Goal: Transaction & Acquisition: Purchase product/service

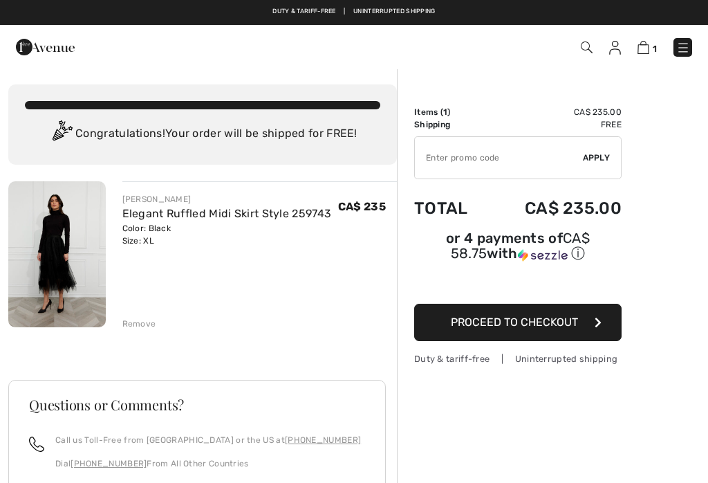
click at [689, 46] on img at bounding box center [683, 48] width 14 height 14
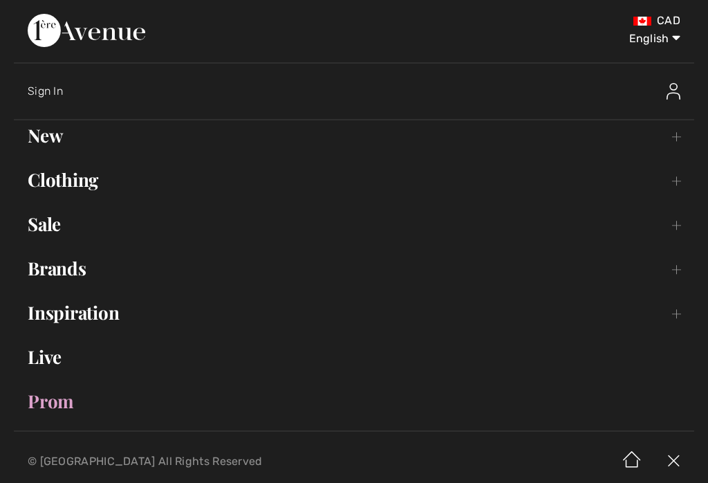
click at [86, 274] on link "Brands Open submenu" at bounding box center [354, 268] width 680 height 30
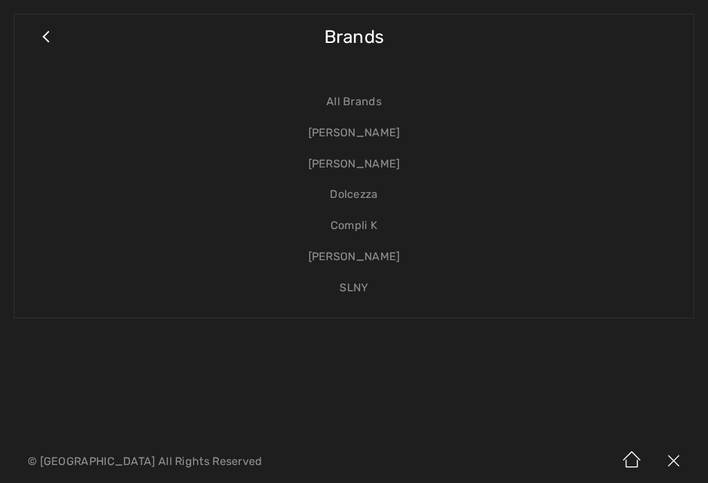
click at [393, 136] on link "[PERSON_NAME]" at bounding box center [353, 133] width 651 height 31
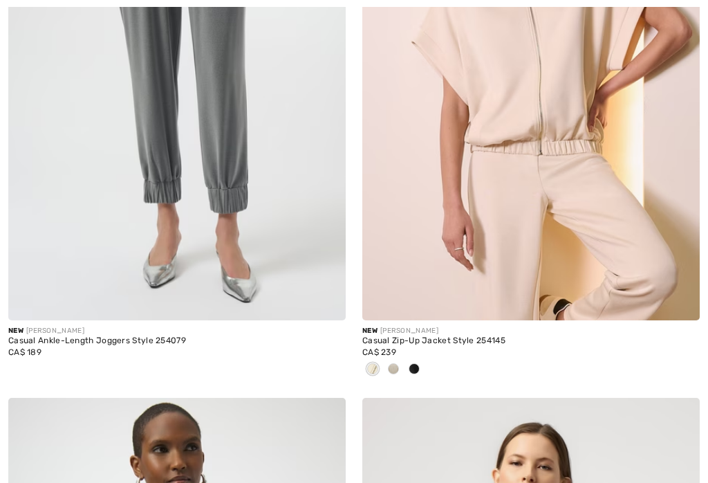
checkbox input "true"
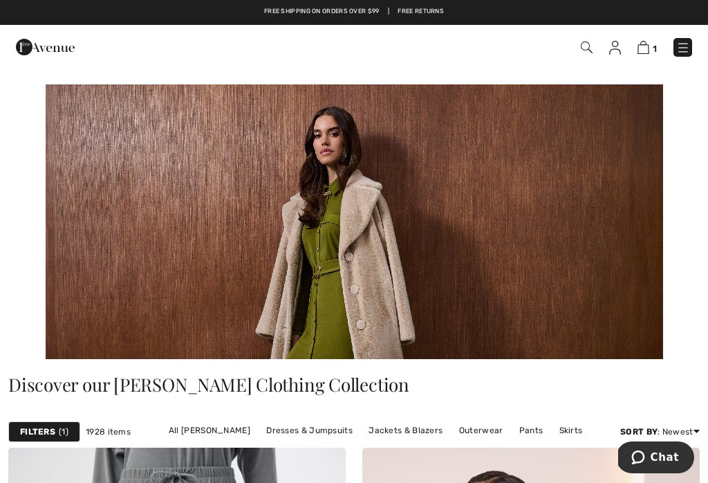
click at [684, 46] on img at bounding box center [683, 48] width 14 height 14
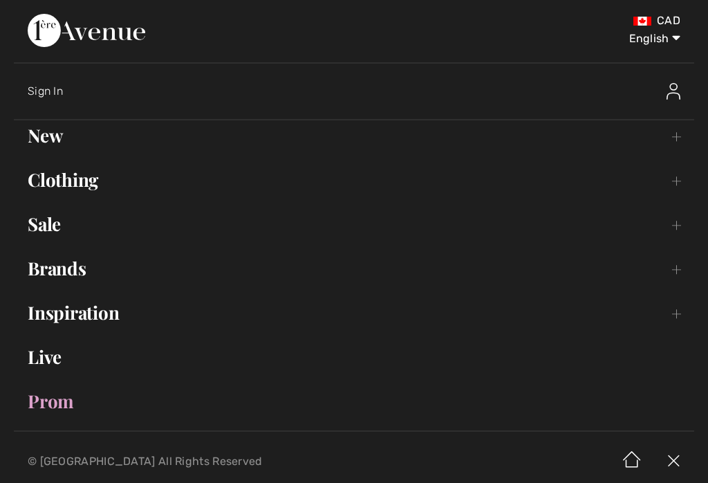
click at [85, 275] on link "Brands Open submenu" at bounding box center [354, 268] width 680 height 30
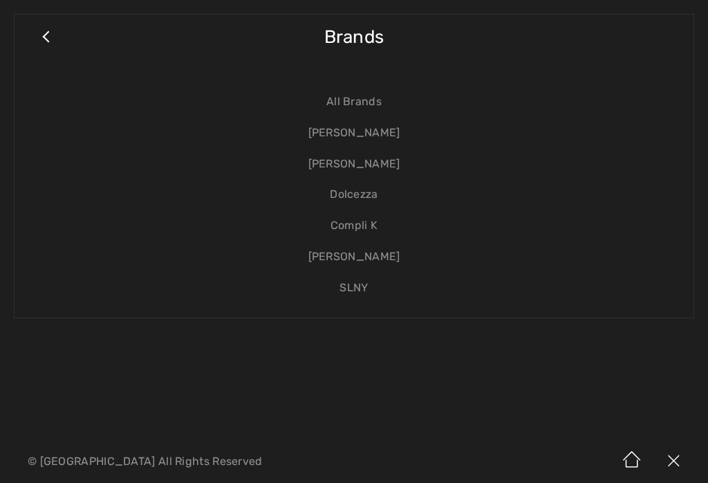
click at [396, 138] on link "[PERSON_NAME]" at bounding box center [353, 133] width 651 height 31
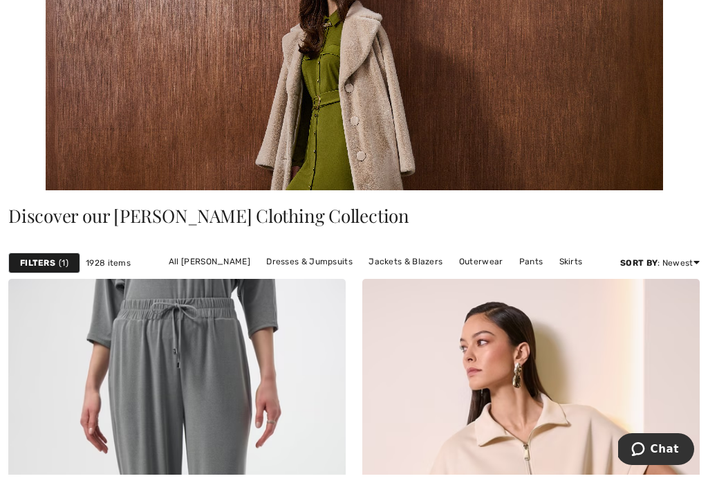
scroll to position [183, 0]
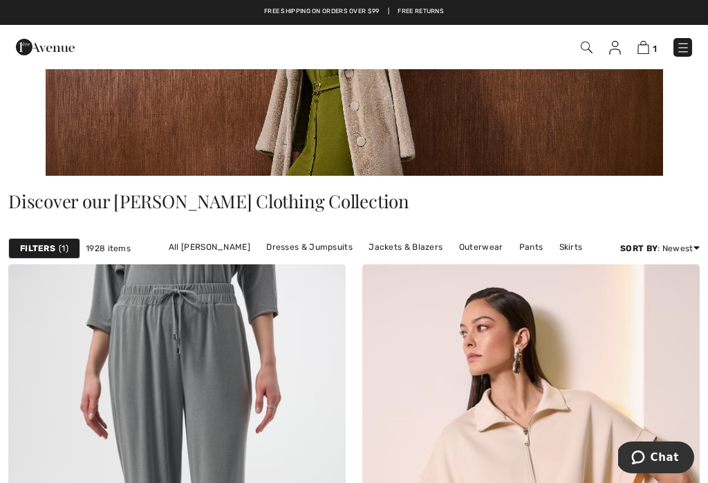
click at [236, 252] on link "All [PERSON_NAME]" at bounding box center [209, 247] width 95 height 18
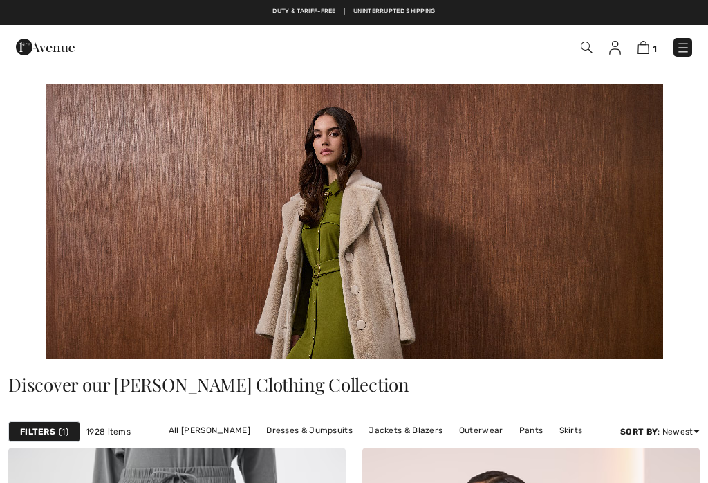
checkbox input "true"
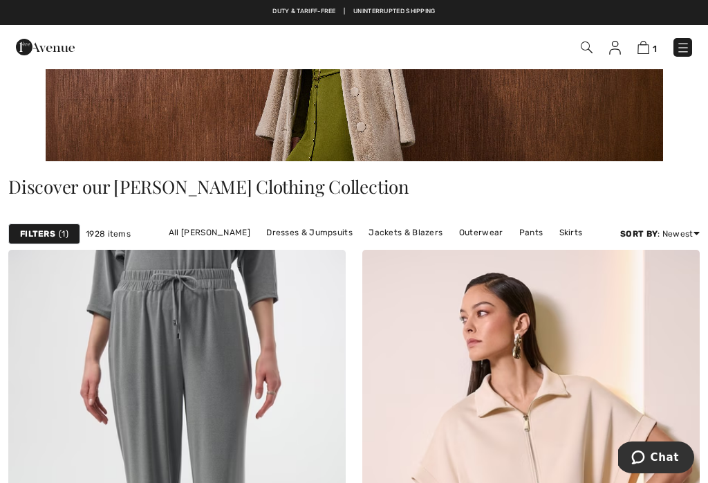
click at [221, 233] on link "All [PERSON_NAME]" at bounding box center [209, 232] width 95 height 18
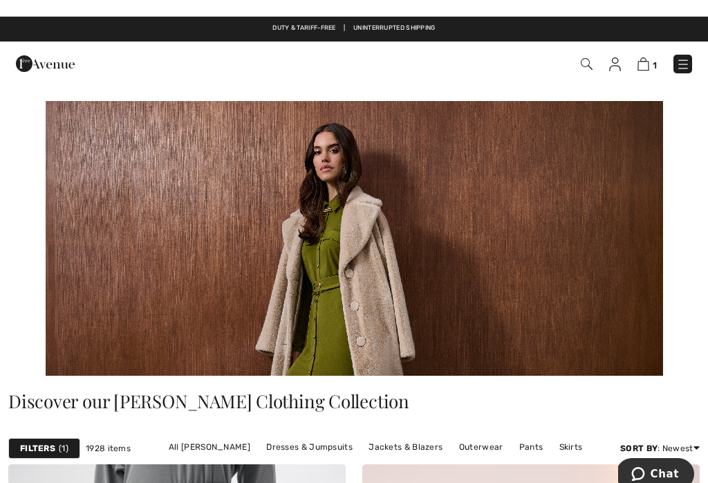
scroll to position [-3, 0]
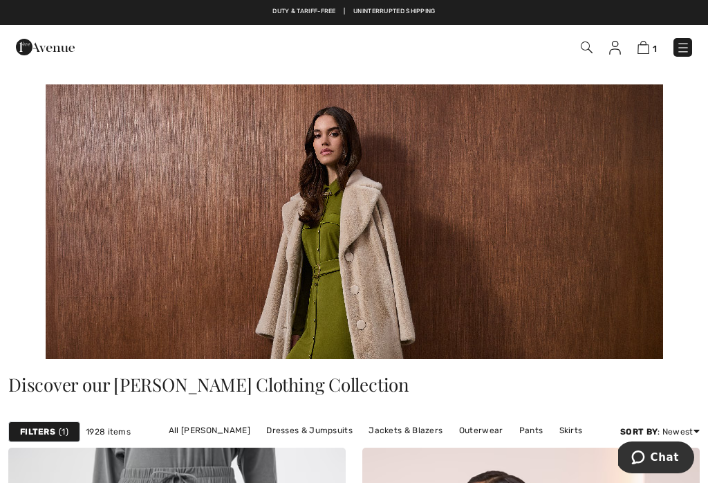
click at [689, 45] on img at bounding box center [683, 48] width 14 height 14
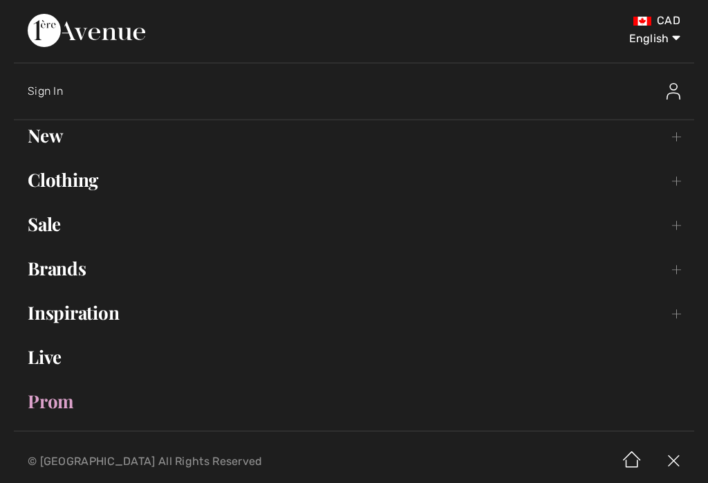
click at [97, 174] on link "Clothing Toggle submenu" at bounding box center [354, 180] width 680 height 30
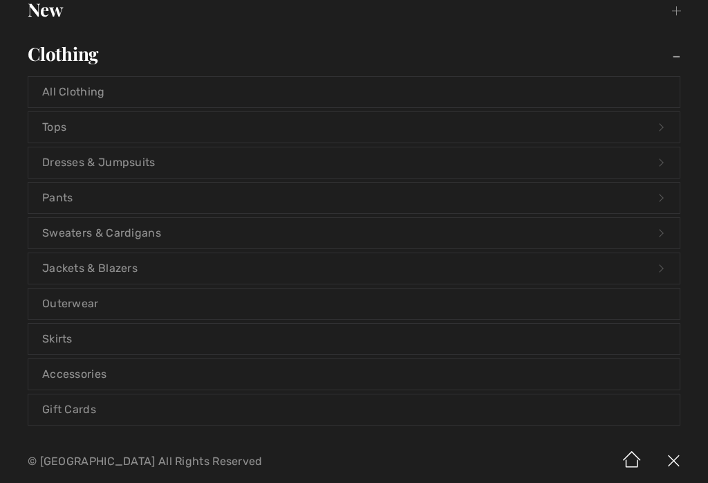
scroll to position [125, 0]
click at [92, 135] on link "Tops Open submenu" at bounding box center [353, 128] width 651 height 30
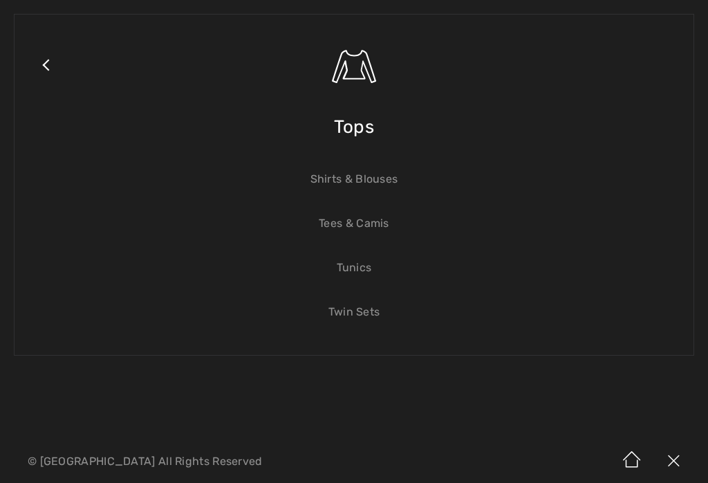
click at [390, 189] on link "Shirts & Blouses" at bounding box center [353, 179] width 651 height 30
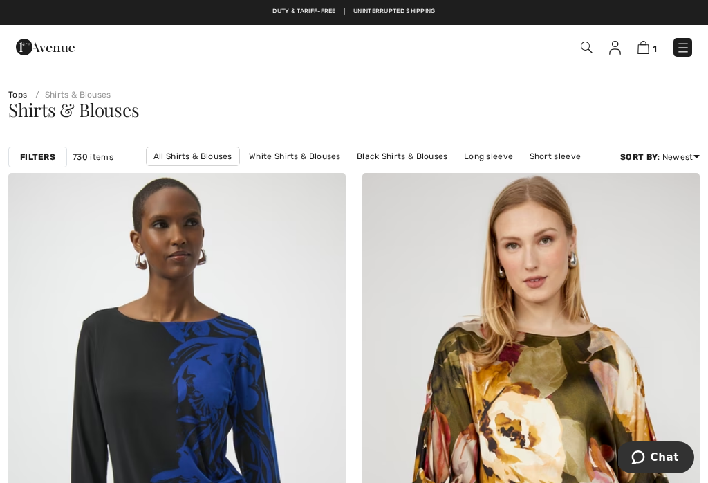
click at [421, 155] on link "Black Shirts & Blouses" at bounding box center [402, 156] width 105 height 18
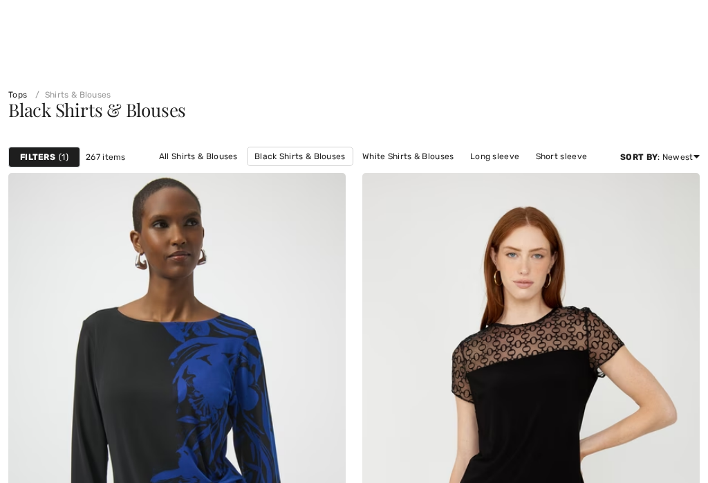
checkbox input "true"
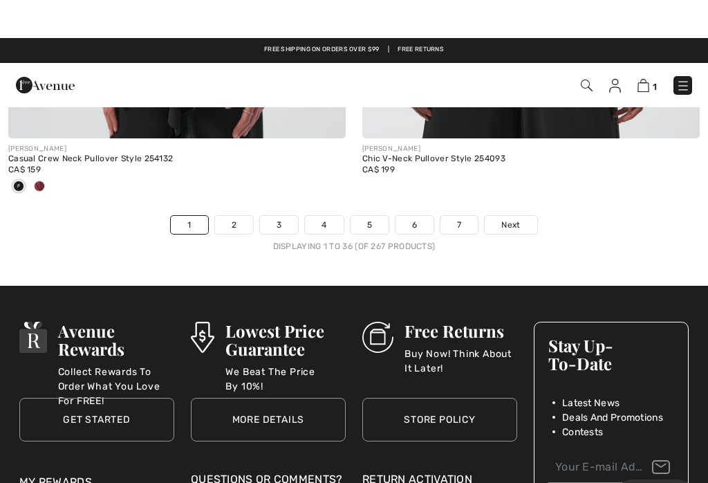
scroll to position [10563, 0]
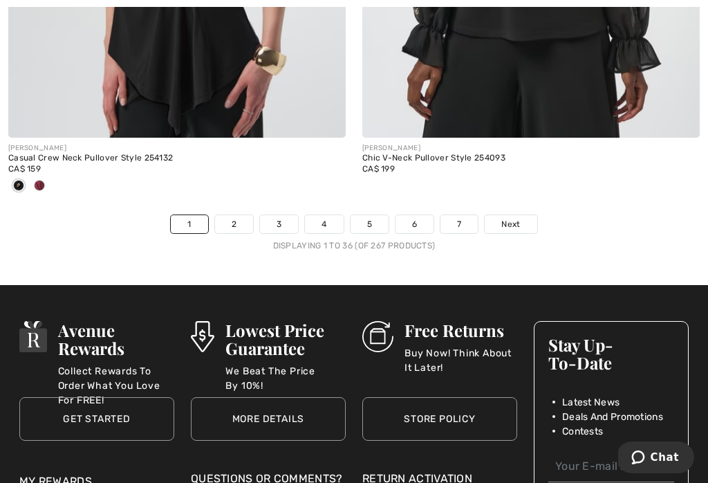
click at [229, 215] on link "2" at bounding box center [234, 224] width 38 height 18
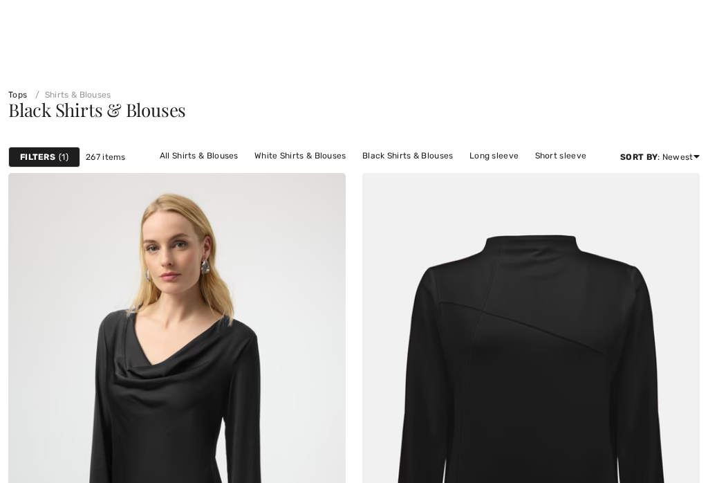
checkbox input "true"
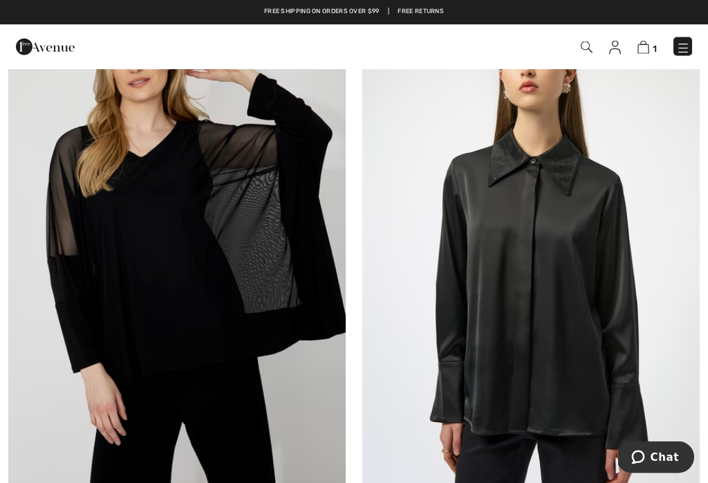
scroll to position [2489, 0]
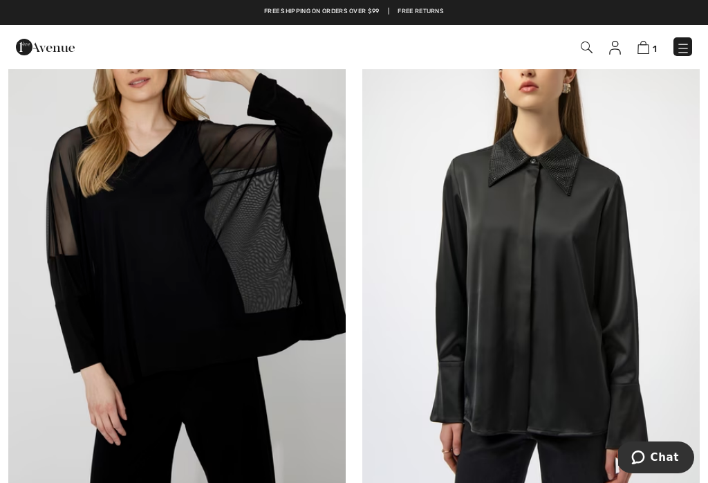
click at [562, 267] on img at bounding box center [530, 247] width 337 height 506
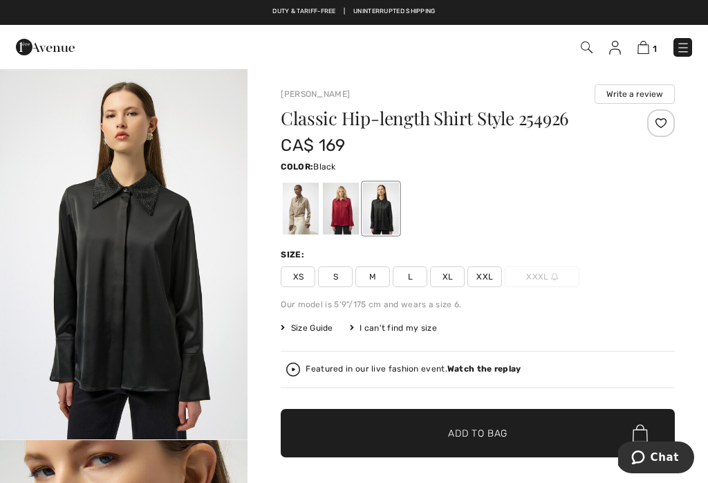
click at [453, 282] on span "XL" at bounding box center [447, 276] width 35 height 21
click at [476, 435] on span "Add to Bag" at bounding box center [477, 433] width 59 height 15
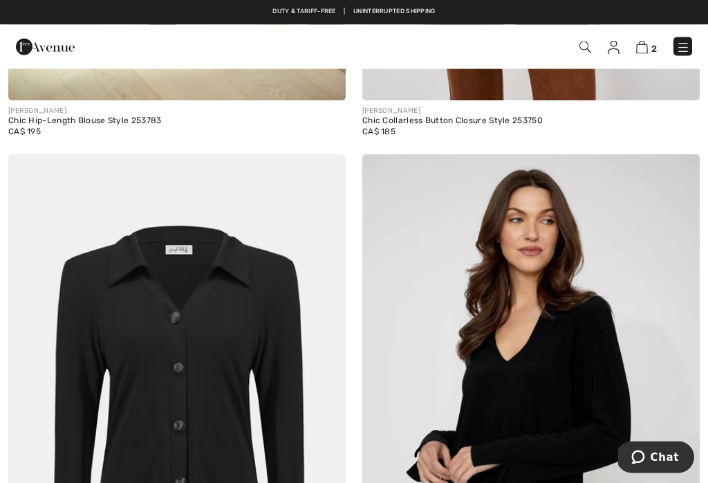
scroll to position [1725, 0]
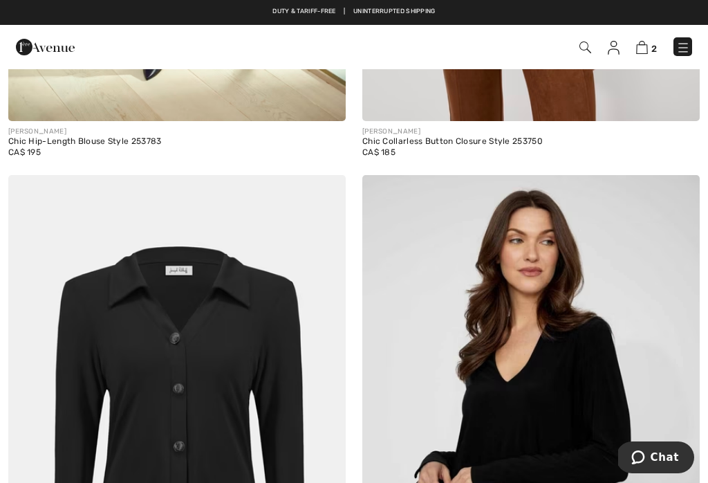
click at [646, 46] on img at bounding box center [642, 47] width 12 height 13
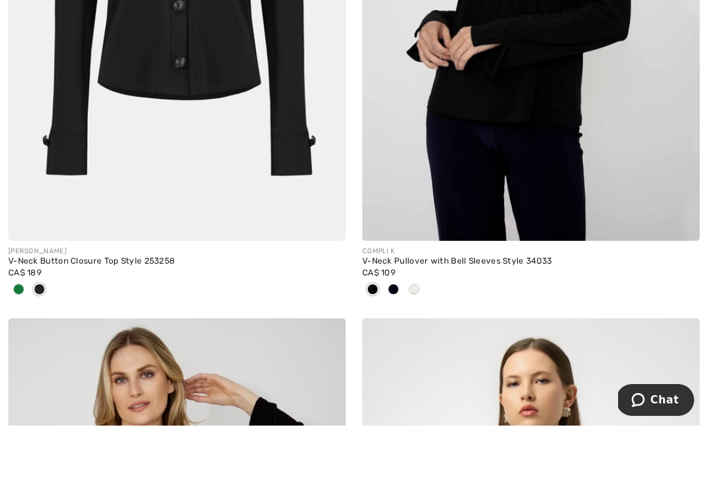
scroll to position [1935, 0]
